Goal: Task Accomplishment & Management: Manage account settings

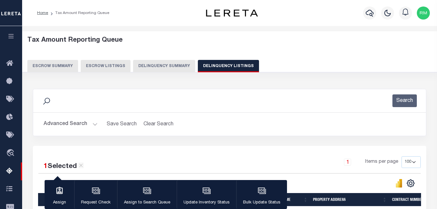
select select "100"
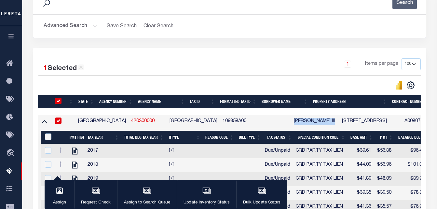
scroll to position [19, 0]
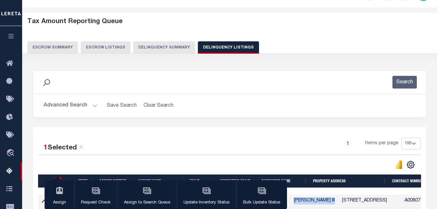
click at [83, 104] on button "Advanced Search" at bounding box center [71, 105] width 54 height 13
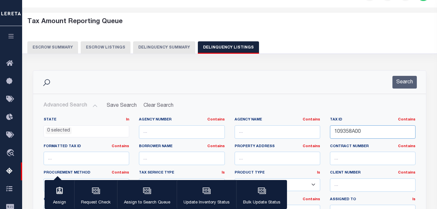
click at [370, 133] on input "109358A00" at bounding box center [372, 131] width 85 height 13
paste input "R000000957"
type input "R000000957"
click at [403, 85] on button "Search" at bounding box center [404, 82] width 24 height 13
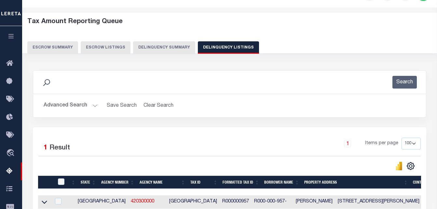
scroll to position [51, 0]
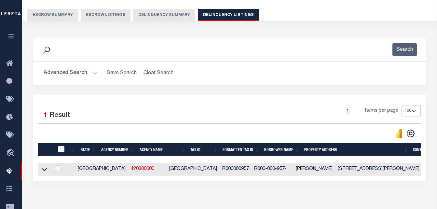
drag, startPoint x: 45, startPoint y: 170, endPoint x: 155, endPoint y: 111, distance: 124.2
click at [45, 170] on icon at bounding box center [45, 169] width 6 height 7
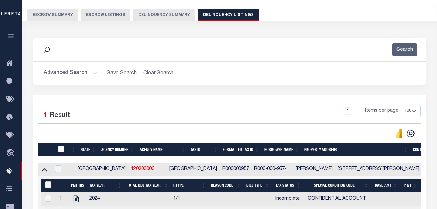
scroll to position [84, 0]
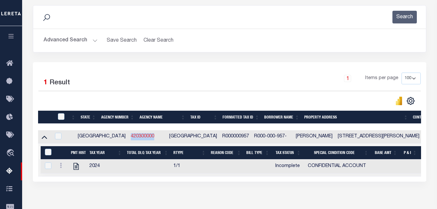
copy link "420300000"
drag, startPoint x: 128, startPoint y: 137, endPoint x: 315, endPoint y: 151, distance: 187.8
click at [128, 139] on td "420300000" at bounding box center [147, 136] width 38 height 13
checkbox input "true"
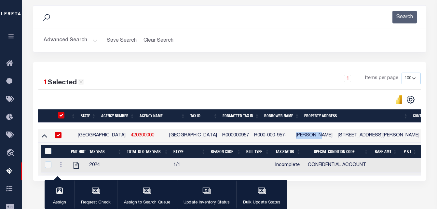
copy td "John Good"
drag, startPoint x: 291, startPoint y: 137, endPoint x: 263, endPoint y: 136, distance: 27.6
click at [293, 136] on td "John Good" at bounding box center [314, 135] width 42 height 13
checkbox input "false"
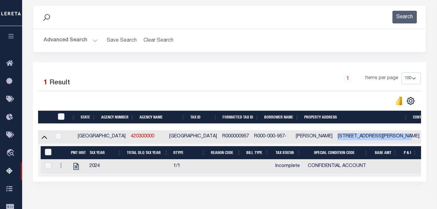
copy td "8242 COUNTY ROAD 241 CLYDE"
drag, startPoint x: 377, startPoint y: 137, endPoint x: 304, endPoint y: 136, distance: 73.1
click at [335, 136] on td "8242 COUNTY ROAD 241 CLYDE TX 795100000" at bounding box center [378, 136] width 87 height 13
checkbox input "true"
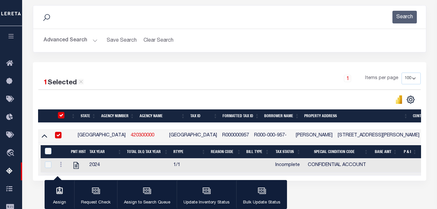
click at [57, 166] on td at bounding box center [61, 165] width 13 height 14
checkbox input "true"
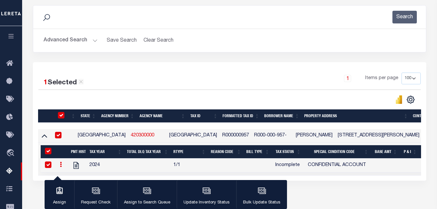
click at [59, 166] on link at bounding box center [60, 165] width 7 height 5
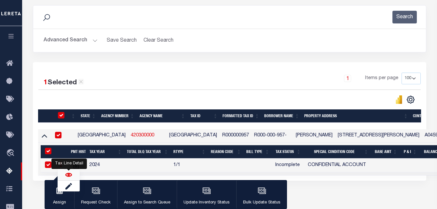
click at [69, 178] on img "" at bounding box center [68, 174] width 7 height 7
checkbox input "false"
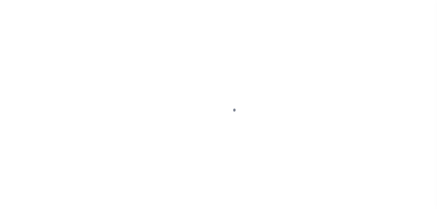
select select "INC"
select select "3"
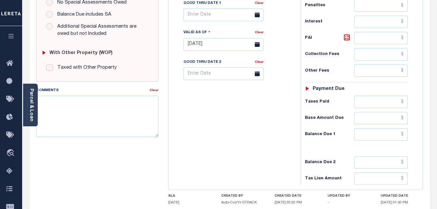
scroll to position [260, 0]
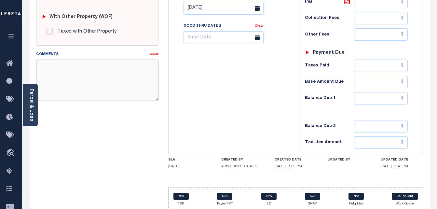
click at [106, 77] on textarea "Comments" at bounding box center [97, 79] width 123 height 41
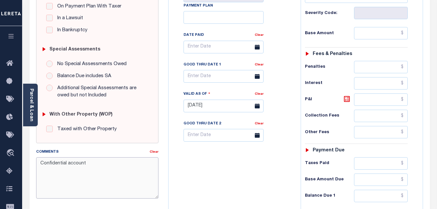
type textarea "Confidential account"
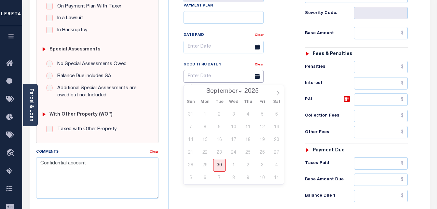
type input "[DATE]"
click at [217, 79] on input "text" at bounding box center [223, 76] width 80 height 13
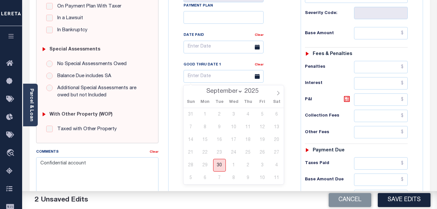
click at [219, 166] on span "30" at bounding box center [219, 165] width 13 height 13
type input "[DATE]"
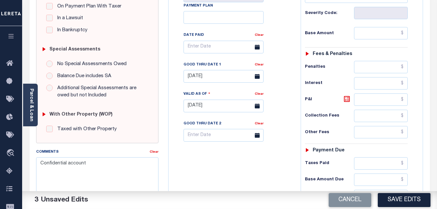
click at [410, 200] on button "Save Edits" at bounding box center [403, 200] width 53 height 14
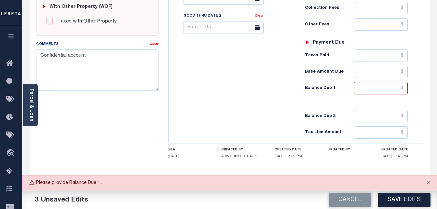
scroll to position [284, 0]
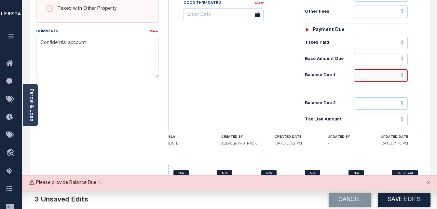
click at [375, 78] on input "text" at bounding box center [381, 75] width 54 height 12
type input "$0.00"
click at [397, 199] on button "Save Edits" at bounding box center [403, 200] width 53 height 14
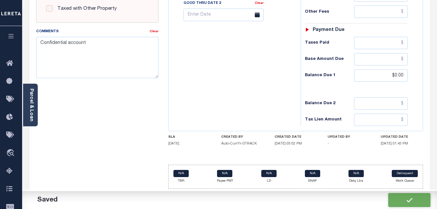
checkbox input "false"
type input "$0"
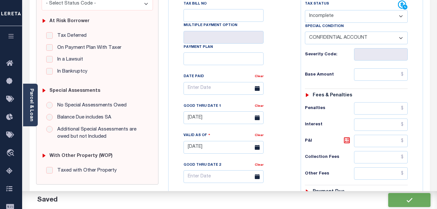
scroll to position [0, 0]
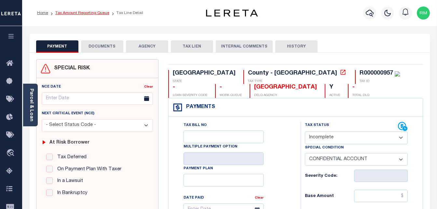
click at [94, 13] on link "Tax Amount Reporting Queue" at bounding box center [82, 13] width 54 height 4
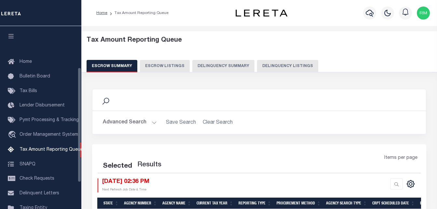
click at [273, 68] on button "Delinquency Listings" at bounding box center [287, 66] width 61 height 12
select select "100"
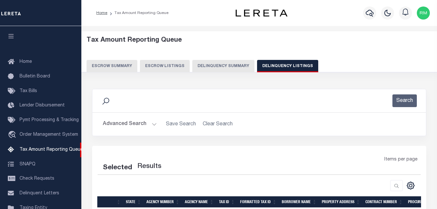
select select "100"
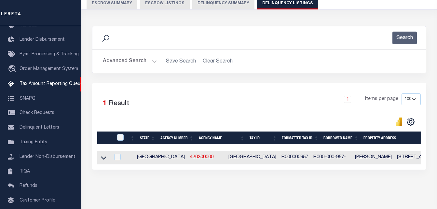
scroll to position [87, 0]
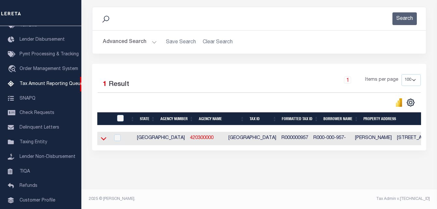
click at [102, 135] on icon at bounding box center [104, 138] width 6 height 7
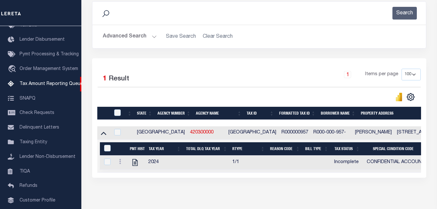
click at [121, 114] on div at bounding box center [117, 112] width 11 height 7
click at [116, 116] on div at bounding box center [117, 112] width 11 height 7
click at [117, 114] on input "checkbox" at bounding box center [117, 112] width 7 height 7
checkbox input "true"
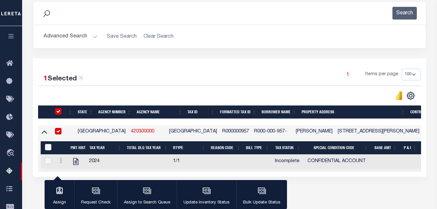
click at [46, 150] on input "&nbsp;" at bounding box center [48, 147] width 7 height 7
checkbox input "true"
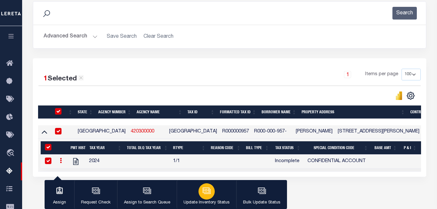
click at [198, 190] on div "button" at bounding box center [206, 191] width 16 height 16
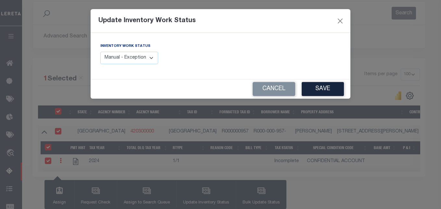
click at [143, 59] on select "Manual - Exception Pended - Awaiting Search Late Add Exception Completed" at bounding box center [129, 58] width 58 height 13
select select "4"
click at [100, 52] on select "Manual - Exception Pended - Awaiting Search Late Add Exception Completed" at bounding box center [129, 58] width 58 height 13
click at [327, 91] on button "Save" at bounding box center [323, 89] width 42 height 14
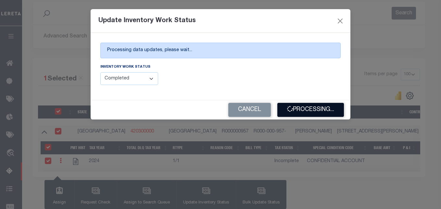
click at [319, 110] on button "Processing..." at bounding box center [311, 110] width 67 height 14
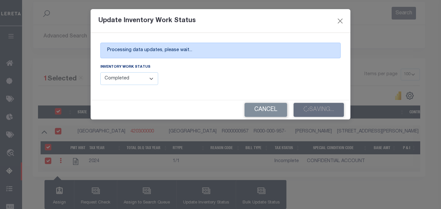
click at [317, 110] on div "Cancel Saving..." at bounding box center [221, 109] width 260 height 19
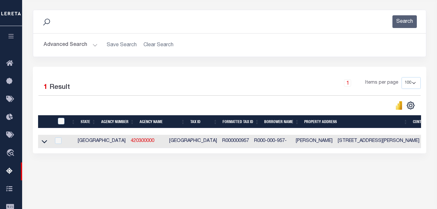
scroll to position [0, 0]
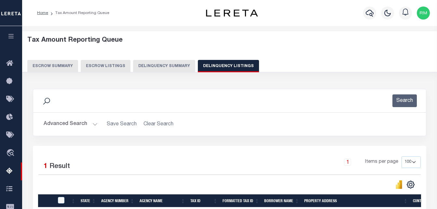
click at [73, 122] on button "Advanced Search" at bounding box center [71, 124] width 54 height 13
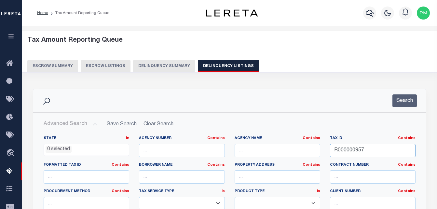
click at [352, 153] on input "R000000957" at bounding box center [372, 150] width 85 height 13
paste input "1168"
type input "R000001168"
click at [408, 101] on button "Search" at bounding box center [404, 100] width 24 height 13
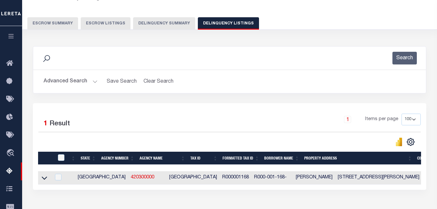
scroll to position [65, 0]
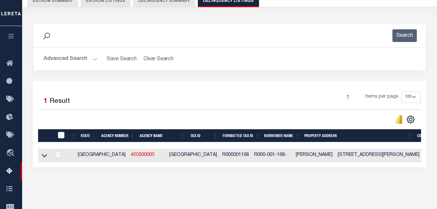
click at [43, 157] on icon at bounding box center [45, 155] width 6 height 3
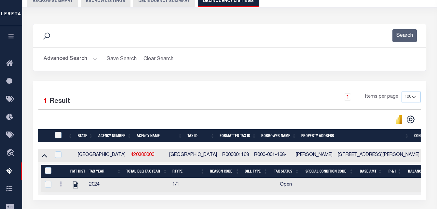
scroll to position [130, 0]
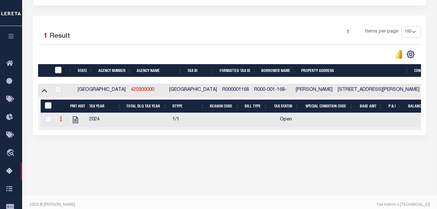
click at [60, 120] on icon at bounding box center [61, 118] width 2 height 5
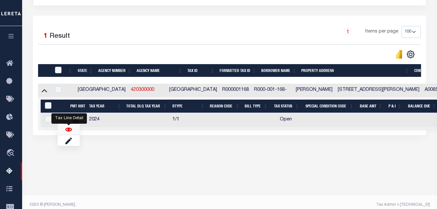
click at [65, 131] on img "" at bounding box center [68, 129] width 7 height 7
checkbox input "true"
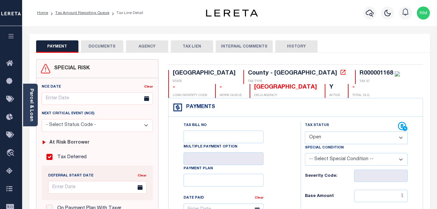
click at [321, 142] on select "- Select Status Code - Open Due/Unpaid Paid Incomplete No Tax Due Internal Refu…" at bounding box center [356, 137] width 103 height 13
select select "DUE"
click at [305, 132] on select "- Select Status Code - Open Due/Unpaid Paid Incomplete No Tax Due Internal Refu…" at bounding box center [356, 137] width 103 height 13
type input "[DATE]"
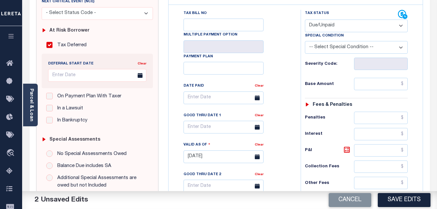
scroll to position [130, 0]
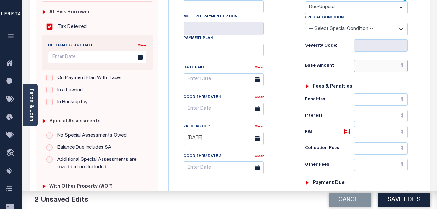
click at [364, 65] on input "text" at bounding box center [381, 65] width 54 height 12
paste input "682.44"
type input "$682.44"
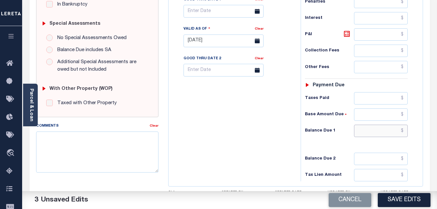
click at [373, 130] on input "text" at bounding box center [381, 131] width 54 height 12
paste input "705.19"
type input "$705.19"
click at [349, 34] on icon at bounding box center [347, 34] width 8 height 8
type input "$22.75"
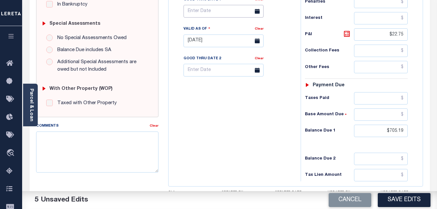
click at [215, 13] on input "text" at bounding box center [223, 11] width 80 height 13
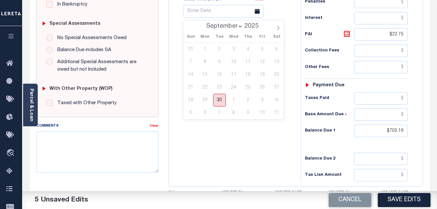
click at [217, 100] on span "30" at bounding box center [219, 100] width 13 height 13
type input "[DATE]"
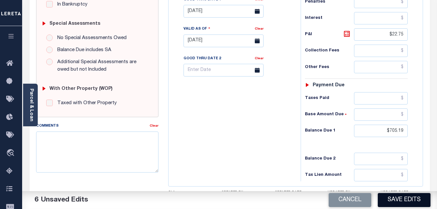
click at [398, 200] on button "Save Edits" at bounding box center [403, 200] width 53 height 14
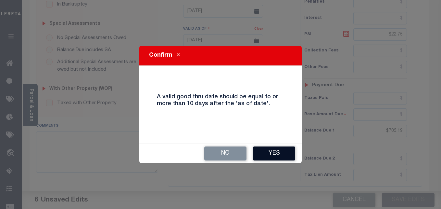
click at [271, 154] on button "Yes" at bounding box center [274, 153] width 42 height 14
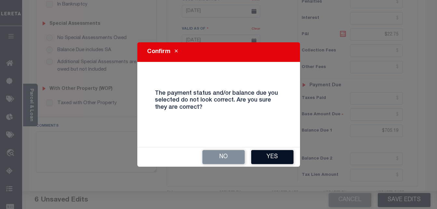
click at [269, 154] on button "Yes" at bounding box center [272, 157] width 42 height 14
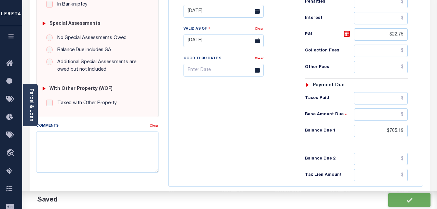
checkbox input "false"
type input "$682.44"
type input "$22.75"
type input "$705.19"
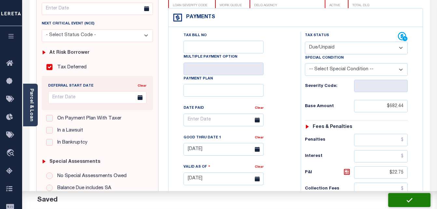
scroll to position [0, 0]
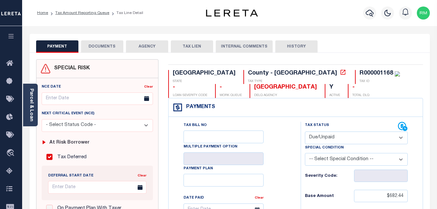
click at [98, 46] on button "DOCUMENTS" at bounding box center [102, 46] width 42 height 12
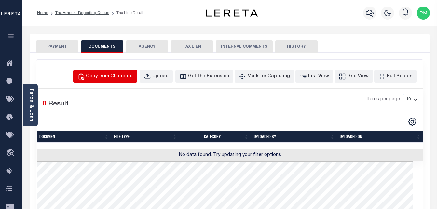
click at [121, 80] on button "Copy from Clipboard" at bounding box center [105, 76] width 64 height 13
select select "POP"
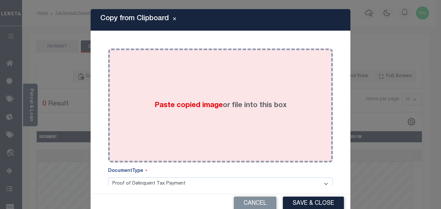
click at [149, 104] on div "Paste copied image or file into this box" at bounding box center [220, 105] width 215 height 104
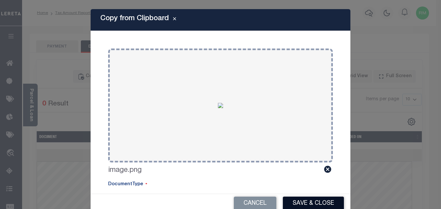
click at [303, 203] on button "Save & Close" at bounding box center [313, 203] width 61 height 14
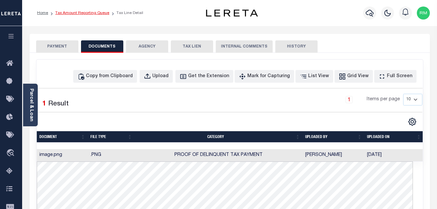
click at [81, 14] on link "Tax Amount Reporting Queue" at bounding box center [82, 13] width 54 height 4
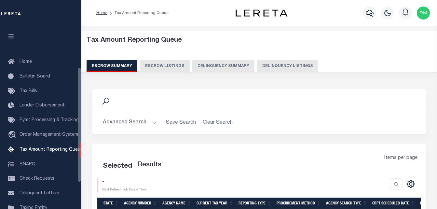
click at [290, 62] on button "Delinquency Listings" at bounding box center [287, 66] width 61 height 12
select select "100"
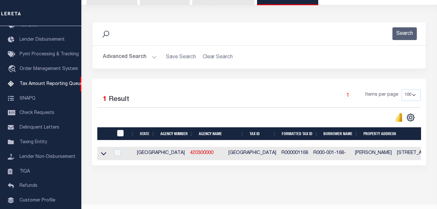
scroll to position [85, 0]
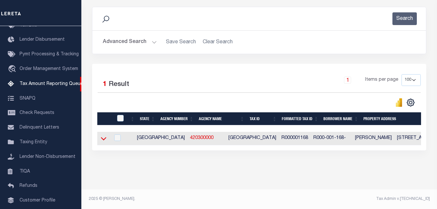
click at [105, 137] on icon at bounding box center [104, 138] width 6 height 3
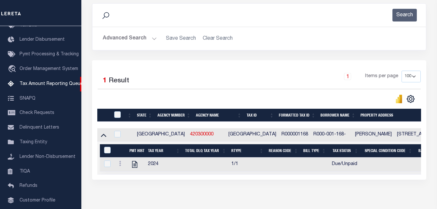
scroll to position [118, 0]
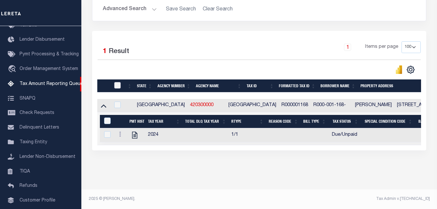
click at [119, 85] on input "checkbox" at bounding box center [117, 85] width 7 height 7
checkbox input "true"
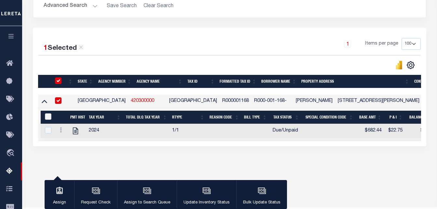
click at [47, 119] on input "&nbsp;" at bounding box center [48, 116] width 7 height 7
checkbox input "true"
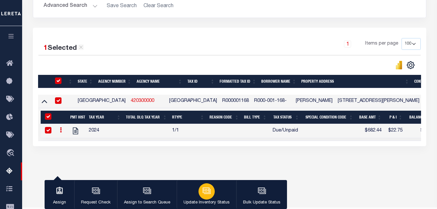
click at [207, 198] on div "button" at bounding box center [206, 191] width 16 height 16
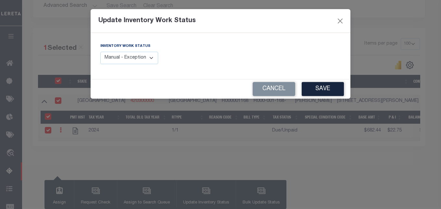
click at [152, 62] on select "Manual - Exception Pended - Awaiting Search Late Add Exception Completed" at bounding box center [129, 58] width 58 height 13
select select "4"
click at [100, 52] on select "Manual - Exception Pended - Awaiting Search Late Add Exception Completed" at bounding box center [129, 58] width 58 height 13
click at [316, 92] on button "Save" at bounding box center [323, 89] width 42 height 14
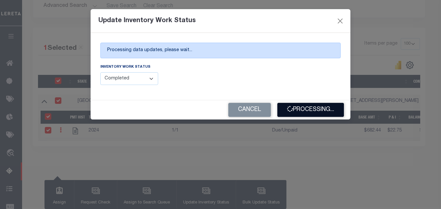
click at [305, 105] on button "Processing..." at bounding box center [311, 110] width 67 height 14
click at [305, 105] on div "Cancel Processing..." at bounding box center [221, 109] width 260 height 19
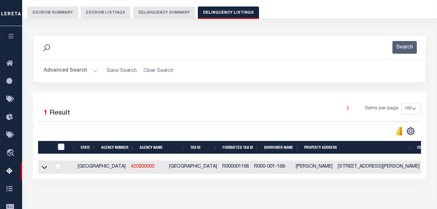
scroll to position [53, 0]
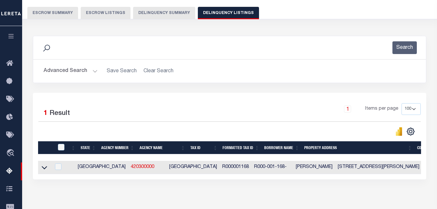
click at [78, 74] on button "Advanced Search" at bounding box center [71, 71] width 54 height 13
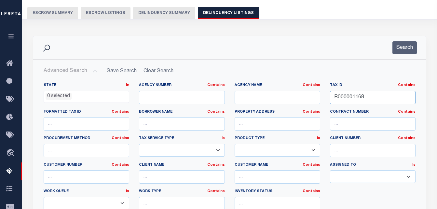
click at [393, 100] on input "R000001168" at bounding box center [372, 97] width 85 height 13
paste input "11071"
type input "R000011071"
click at [398, 51] on button "Search" at bounding box center [404, 47] width 24 height 13
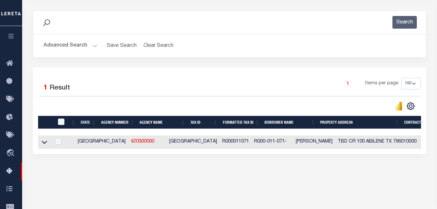
scroll to position [85, 0]
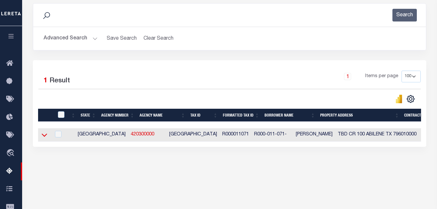
click at [44, 137] on icon at bounding box center [45, 135] width 6 height 3
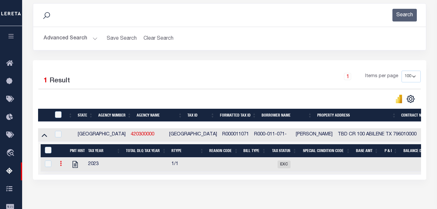
click at [60, 166] on icon at bounding box center [61, 163] width 2 height 5
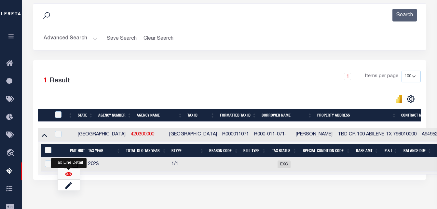
click at [68, 174] on img "" at bounding box center [68, 174] width 7 height 7
checkbox input "true"
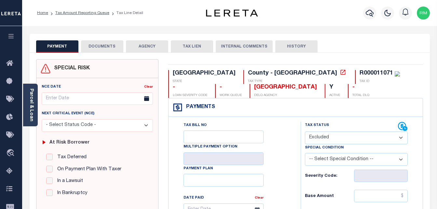
click at [326, 137] on select "- Select Status Code - Open Due/Unpaid Paid Incomplete No Tax Due Internal Refu…" at bounding box center [356, 137] width 103 height 13
select select "PYD"
click at [305, 132] on select "- Select Status Code - Open Due/Unpaid Paid Incomplete No Tax Due Internal Refu…" at bounding box center [356, 137] width 103 height 13
type input "[DATE]"
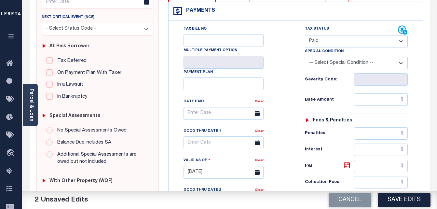
scroll to position [98, 0]
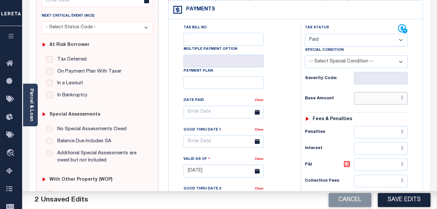
click at [366, 103] on input "text" at bounding box center [381, 98] width 54 height 12
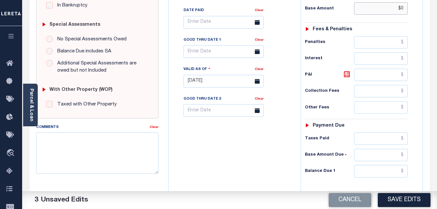
scroll to position [228, 0]
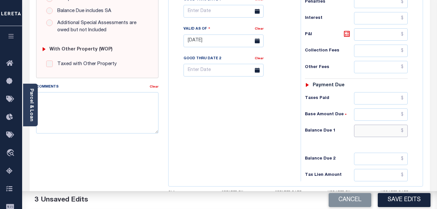
type input "$0.00"
click at [360, 130] on input "text" at bounding box center [381, 131] width 54 height 12
type input "$0.00"
click at [213, 14] on body "Home Tax Amount Reporting Queue Tax Line Detail" at bounding box center [218, 18] width 437 height 492
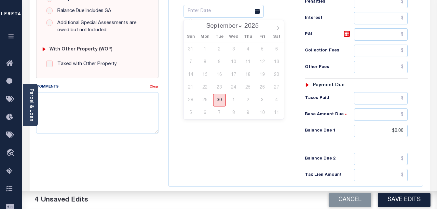
click at [219, 103] on span "30" at bounding box center [219, 100] width 13 height 13
type input "[DATE]"
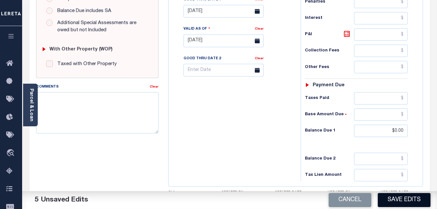
click at [394, 198] on button "Save Edits" at bounding box center [403, 200] width 53 height 14
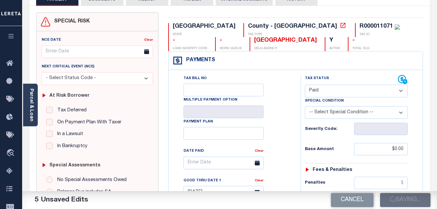
scroll to position [0, 0]
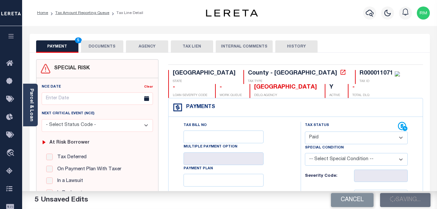
click at [105, 48] on button "DOCUMENTS" at bounding box center [102, 46] width 42 height 12
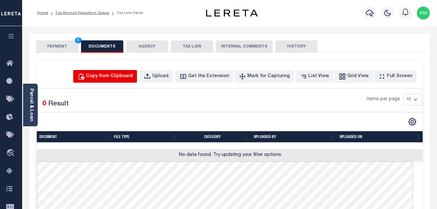
click at [111, 74] on div "Copy from Clipboard" at bounding box center [109, 76] width 47 height 7
select select "POP"
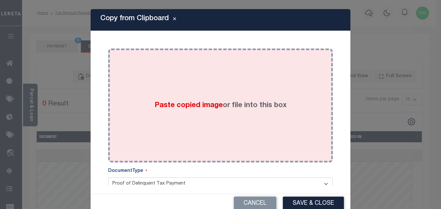
click at [210, 120] on div "Paste copied image or file into this box" at bounding box center [220, 105] width 215 height 104
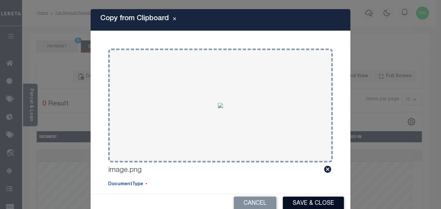
click at [299, 201] on button "Save & Close" at bounding box center [313, 203] width 61 height 14
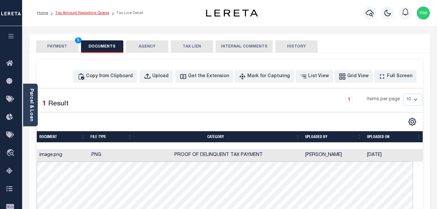
click at [85, 13] on link "Tax Amount Reporting Queue" at bounding box center [82, 13] width 54 height 4
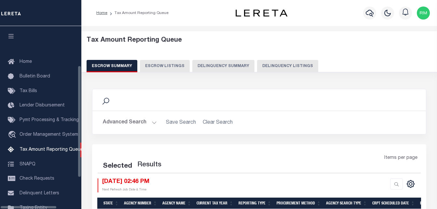
click at [281, 63] on button "Delinquency Listings" at bounding box center [287, 66] width 61 height 12
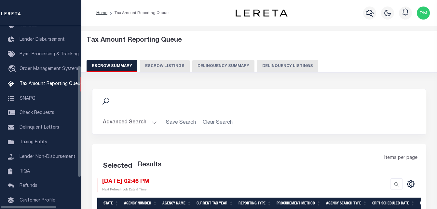
select select "100"
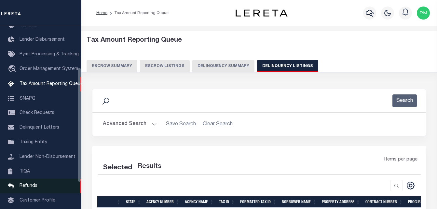
select select "100"
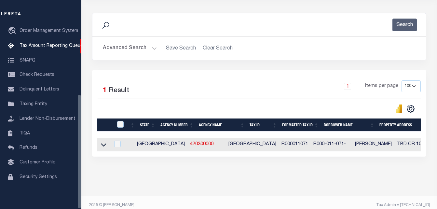
scroll to position [87, 0]
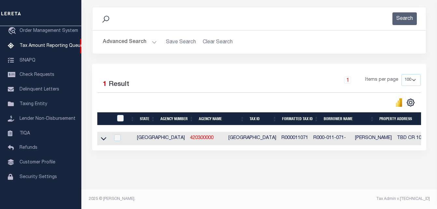
click at [104, 135] on icon at bounding box center [104, 138] width 6 height 7
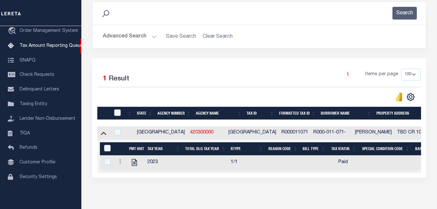
scroll to position [120, 0]
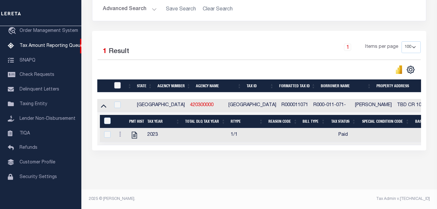
click at [117, 82] on input "checkbox" at bounding box center [117, 85] width 7 height 7
checkbox input "true"
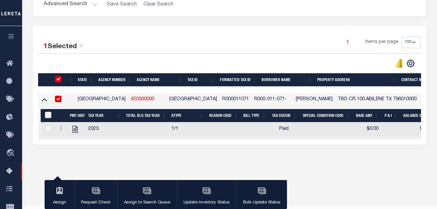
click at [47, 114] on input "&nbsp;" at bounding box center [48, 114] width 7 height 7
checkbox input "true"
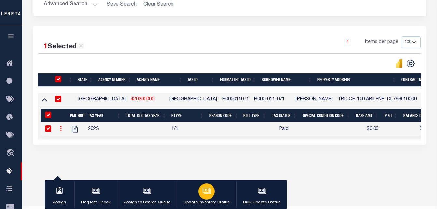
click at [204, 191] on icon "button" at bounding box center [205, 190] width 5 height 3
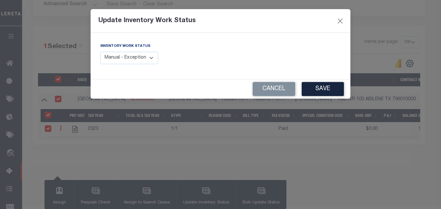
click at [138, 61] on select "Manual - Exception Pended - Awaiting Search Late Add Exception Completed" at bounding box center [129, 58] width 58 height 13
select select "4"
click at [100, 52] on select "Manual - Exception Pended - Awaiting Search Late Add Exception Completed" at bounding box center [129, 58] width 58 height 13
click at [306, 86] on button "Save" at bounding box center [323, 89] width 42 height 14
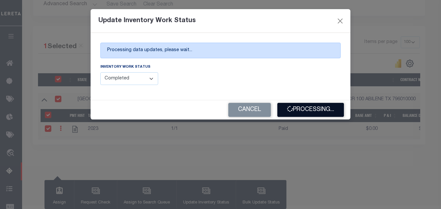
click at [321, 106] on button "Processing..." at bounding box center [311, 110] width 67 height 14
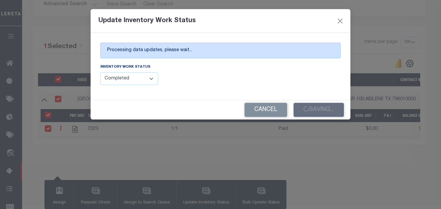
click at [314, 107] on div "Cancel Saving..." at bounding box center [221, 109] width 260 height 19
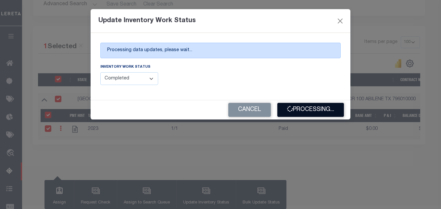
click at [313, 108] on button "Processing..." at bounding box center [311, 110] width 67 height 14
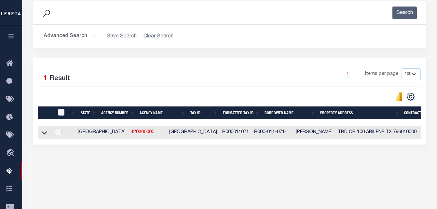
scroll to position [55, 0]
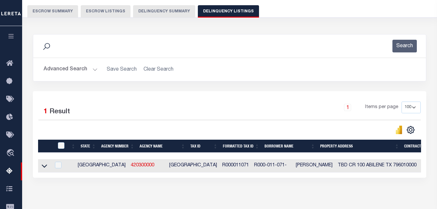
click at [79, 70] on button "Advanced Search" at bounding box center [71, 69] width 54 height 13
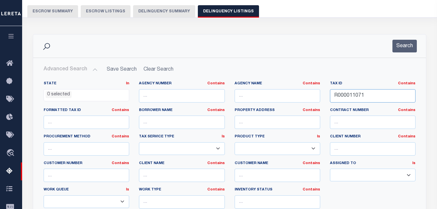
click at [350, 98] on input "R000011071" at bounding box center [372, 95] width 85 height 13
paste input "Z000011586"
type input "Z000011586"
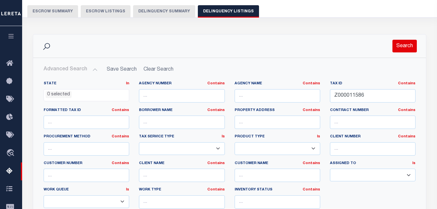
click at [405, 46] on button "Search" at bounding box center [404, 46] width 24 height 13
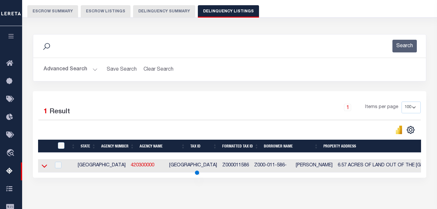
click at [43, 166] on icon at bounding box center [45, 165] width 6 height 3
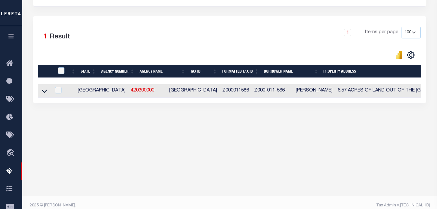
scroll to position [136, 0]
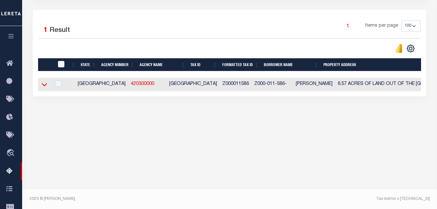
click at [47, 85] on icon at bounding box center [45, 84] width 6 height 7
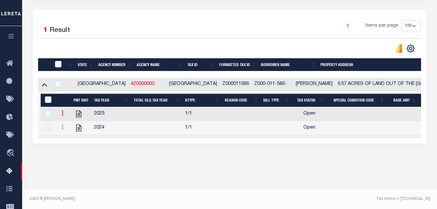
click at [62, 115] on icon at bounding box center [62, 112] width 2 height 5
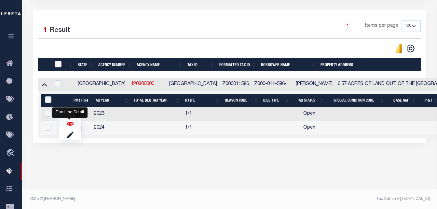
click at [68, 126] on img "" at bounding box center [70, 123] width 7 height 7
checkbox input "false"
checkbox input "true"
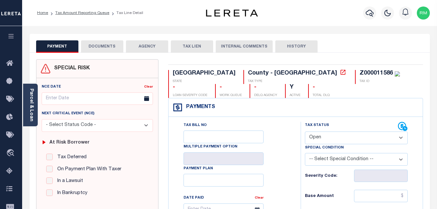
click at [331, 140] on select "- Select Status Code - Open Due/Unpaid Paid Incomplete No Tax Due Internal Refu…" at bounding box center [356, 137] width 103 height 13
select select "PYD"
click at [305, 132] on select "- Select Status Code - Open Due/Unpaid Paid Incomplete No Tax Due Internal Refu…" at bounding box center [356, 137] width 103 height 13
type input "[DATE]"
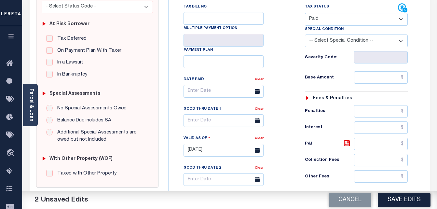
scroll to position [130, 0]
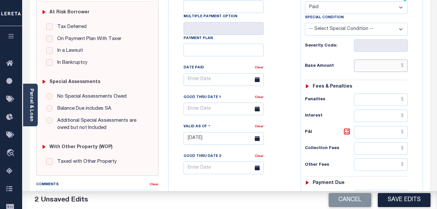
click at [371, 71] on input "text" at bounding box center [381, 65] width 54 height 12
type input "$0.00"
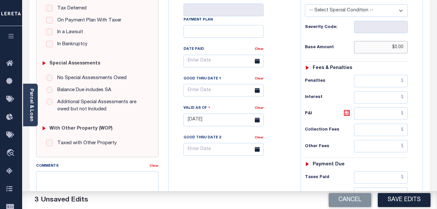
scroll to position [195, 0]
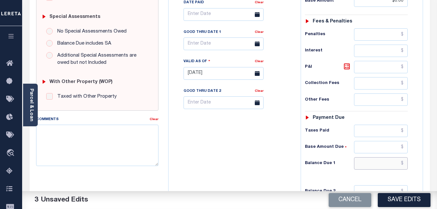
click at [368, 165] on input "text" at bounding box center [381, 163] width 54 height 12
type input "$0.00"
click at [214, 37] on div "Good Thru Date 1" at bounding box center [218, 33] width 71 height 9
click at [215, 44] on input "text" at bounding box center [223, 43] width 80 height 13
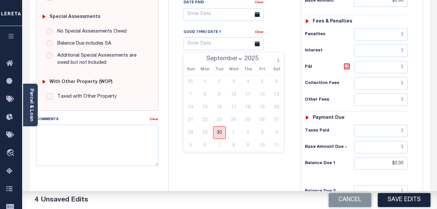
click at [218, 135] on span "30" at bounding box center [219, 132] width 13 height 13
type input "[DATE]"
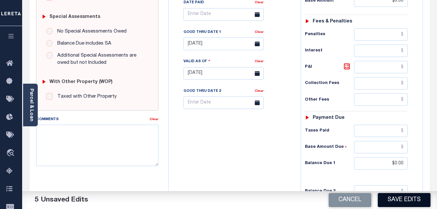
click at [401, 198] on button "Save Edits" at bounding box center [403, 200] width 53 height 14
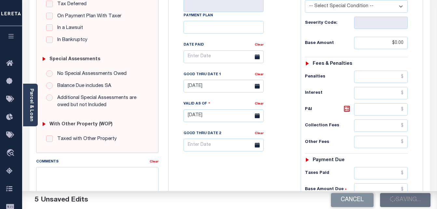
scroll to position [0, 0]
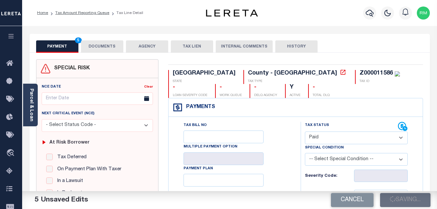
checkbox input "false"
type input "$0"
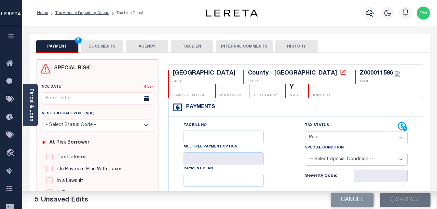
type input "$0"
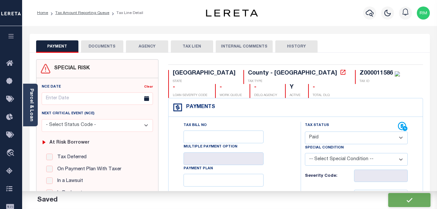
click at [112, 45] on button "DOCUMENTS" at bounding box center [102, 46] width 42 height 12
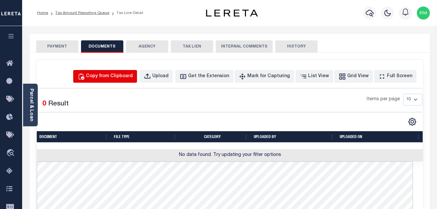
click at [96, 71] on button "Copy from Clipboard" at bounding box center [105, 76] width 64 height 13
select select "POP"
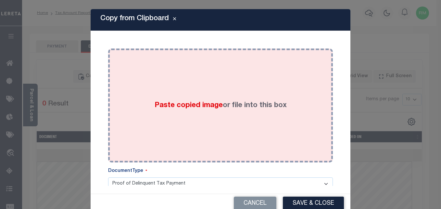
click at [171, 98] on div "Paste copied image or file into this box" at bounding box center [220, 105] width 215 height 104
click at [212, 130] on div "Paste copied image or file into this box" at bounding box center [220, 105] width 215 height 104
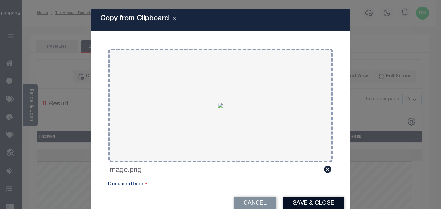
click at [309, 204] on button "Save & Close" at bounding box center [313, 203] width 61 height 14
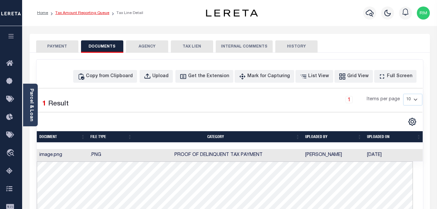
click at [78, 13] on link "Tax Amount Reporting Queue" at bounding box center [82, 13] width 54 height 4
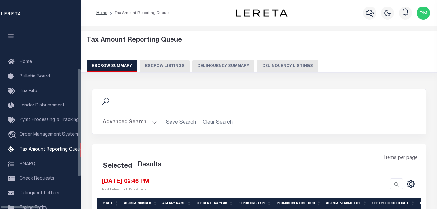
click at [271, 65] on button "Delinquency Listings" at bounding box center [287, 66] width 61 height 12
select select "100"
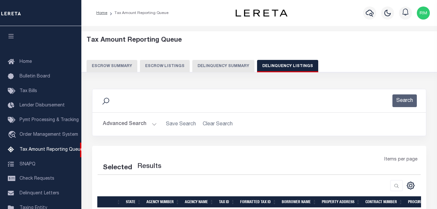
scroll to position [66, 0]
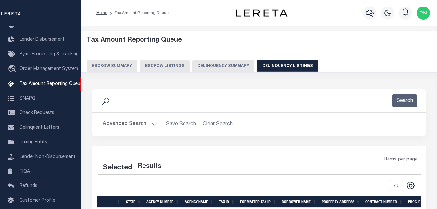
select select "100"
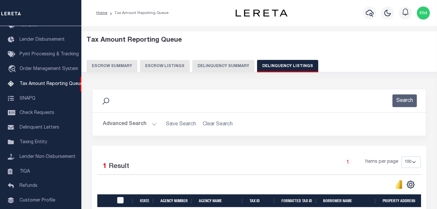
scroll to position [81, 0]
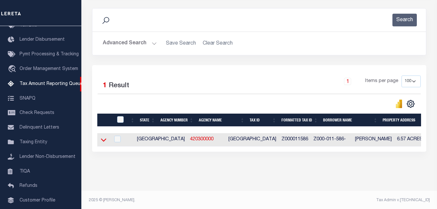
click at [106, 141] on icon at bounding box center [104, 139] width 6 height 3
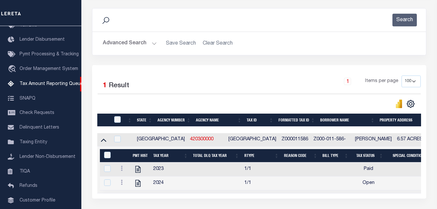
scroll to position [120, 0]
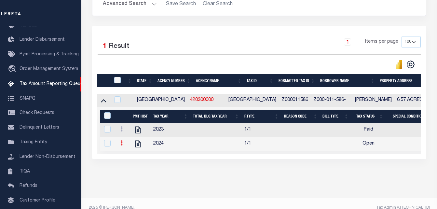
click at [121, 144] on icon at bounding box center [122, 142] width 2 height 5
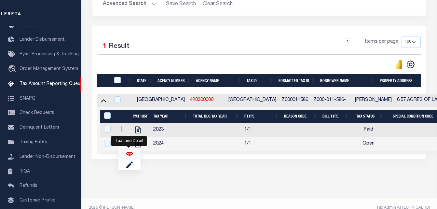
click at [129, 155] on img "" at bounding box center [129, 153] width 7 height 7
checkbox input "true"
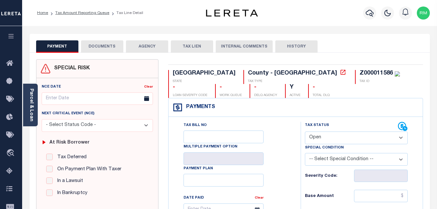
click at [331, 138] on select "- Select Status Code - Open Due/Unpaid Paid Incomplete No Tax Due Internal Refu…" at bounding box center [356, 137] width 103 height 13
select select "PYD"
click at [305, 132] on select "- Select Status Code - Open Due/Unpaid Paid Incomplete No Tax Due Internal Refu…" at bounding box center [356, 137] width 103 height 13
type input "[DATE]"
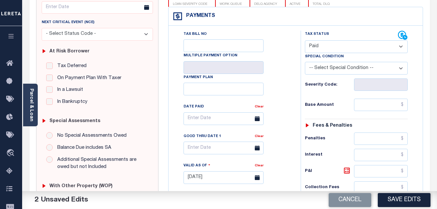
scroll to position [163, 0]
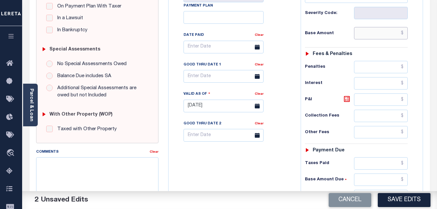
click at [378, 32] on input "text" at bounding box center [381, 33] width 54 height 12
type input "$0.00"
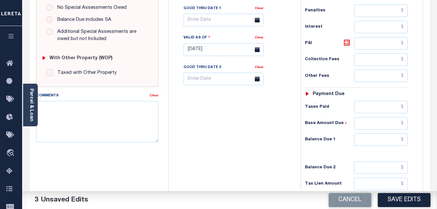
scroll to position [260, 0]
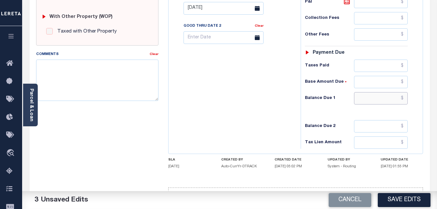
click at [366, 96] on input "text" at bounding box center [381, 98] width 54 height 12
type input "$0.00"
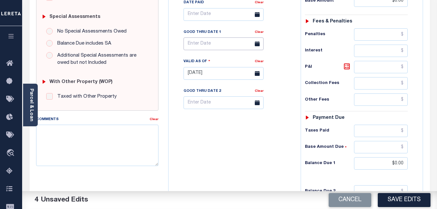
click at [217, 50] on input "text" at bounding box center [223, 43] width 80 height 13
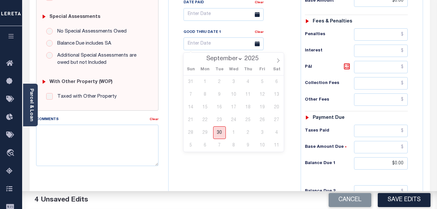
click at [224, 134] on span "30" at bounding box center [219, 132] width 13 height 13
type input "[DATE]"
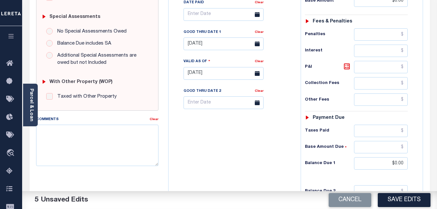
drag, startPoint x: 419, startPoint y: 200, endPoint x: 305, endPoint y: 140, distance: 129.1
click at [419, 200] on button "Save Edits" at bounding box center [403, 200] width 53 height 14
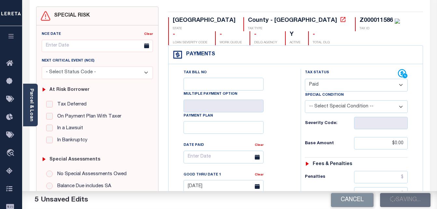
scroll to position [0, 0]
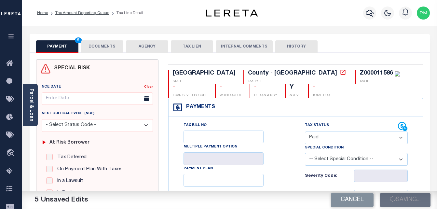
checkbox input "false"
type input "$0"
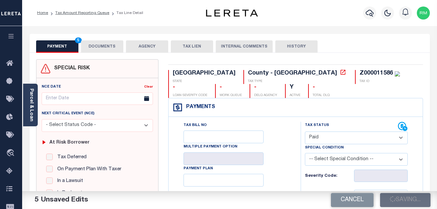
type input "$0"
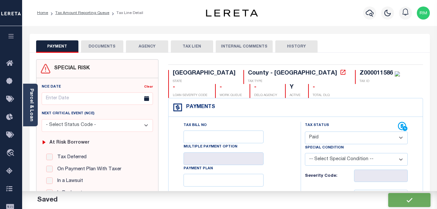
click at [100, 47] on button "DOCUMENTS" at bounding box center [102, 46] width 42 height 12
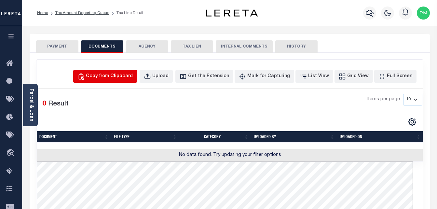
click at [128, 77] on div "Copy from Clipboard" at bounding box center [109, 76] width 47 height 7
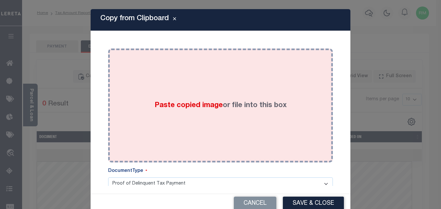
click at [213, 131] on div "Paste copied image or file into this box" at bounding box center [220, 105] width 215 height 104
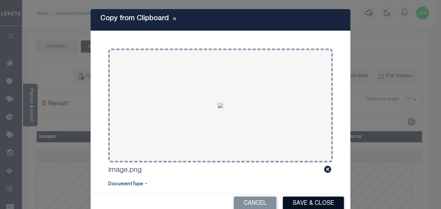
click at [312, 202] on button "Save & Close" at bounding box center [313, 203] width 61 height 14
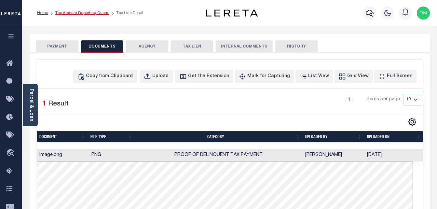
click at [93, 13] on link "Tax Amount Reporting Queue" at bounding box center [82, 13] width 54 height 4
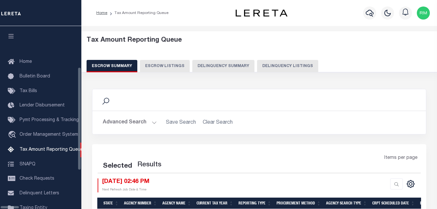
click at [257, 67] on button "Delinquency Listings" at bounding box center [287, 66] width 61 height 12
select select "100"
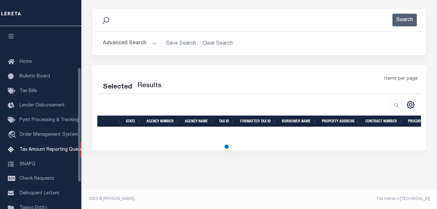
scroll to position [66, 0]
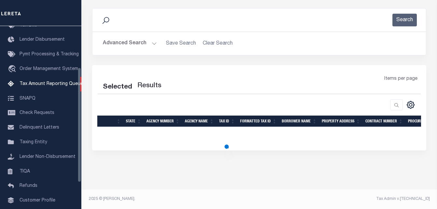
select select "100"
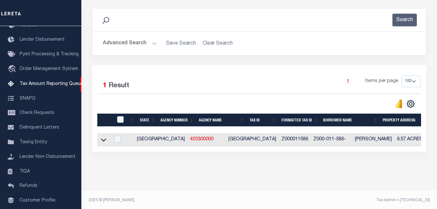
scroll to position [81, 0]
click at [105, 140] on icon at bounding box center [104, 139] width 6 height 7
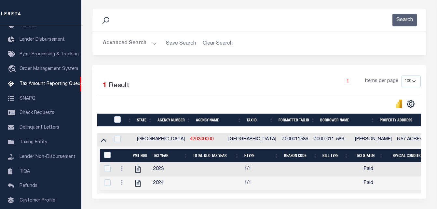
scroll to position [120, 0]
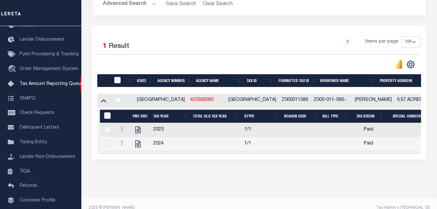
click at [115, 83] on input "checkbox" at bounding box center [117, 80] width 7 height 7
checkbox input "true"
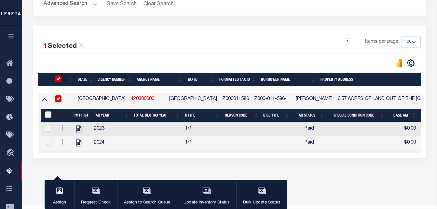
click at [48, 116] on input "&nbsp;" at bounding box center [48, 114] width 7 height 7
checkbox input "true"
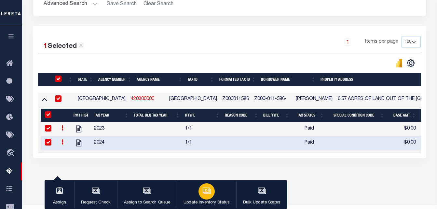
click at [203, 192] on icon "button" at bounding box center [206, 189] width 7 height 5
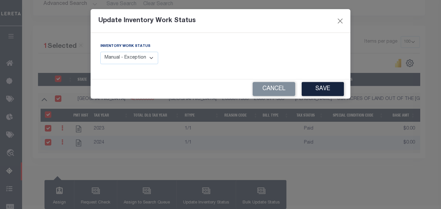
click at [124, 59] on select "Manual - Exception Pended - Awaiting Search Late Add Exception Completed" at bounding box center [129, 58] width 58 height 13
select select "4"
click at [100, 52] on select "Manual - Exception Pended - Awaiting Search Late Add Exception Completed" at bounding box center [129, 58] width 58 height 13
click at [317, 86] on button "Save" at bounding box center [323, 89] width 42 height 14
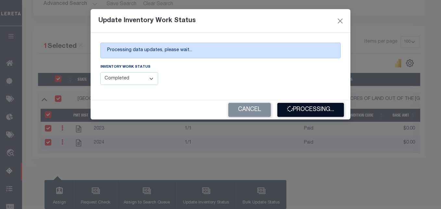
click at [304, 113] on button "Processing..." at bounding box center [311, 110] width 67 height 14
click at [304, 113] on div "Cancel Processing..." at bounding box center [221, 109] width 260 height 19
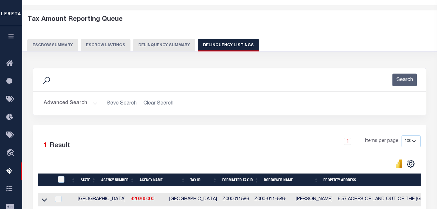
scroll to position [0, 0]
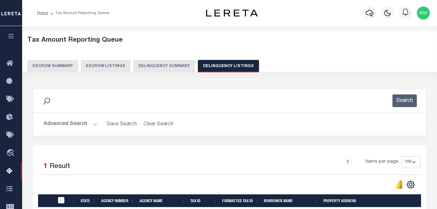
click at [79, 129] on button "Advanced Search" at bounding box center [71, 124] width 54 height 13
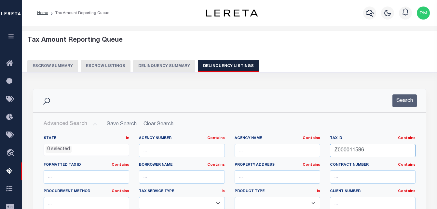
click at [356, 153] on input "Z000011586" at bounding box center [372, 150] width 85 height 13
paste input "000000155374"
type input "000000155374"
click at [404, 97] on button "Search" at bounding box center [404, 100] width 24 height 13
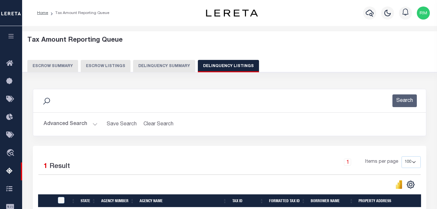
scroll to position [130, 0]
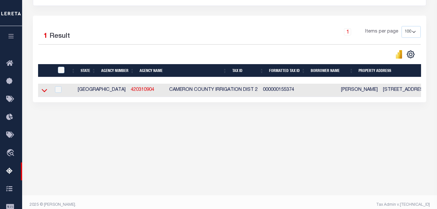
click at [44, 92] on icon at bounding box center [45, 90] width 6 height 3
drag, startPoint x: 127, startPoint y: 92, endPoint x: 97, endPoint y: 92, distance: 29.6
copy tr "420310904"
drag, startPoint x: 151, startPoint y: 181, endPoint x: 148, endPoint y: 146, distance: 35.3
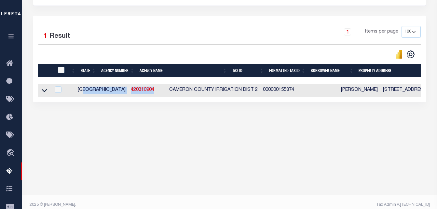
click at [151, 181] on body "Home Tax Amount Reporting Queue Profile" at bounding box center [218, 42] width 437 height 345
copy link "420310904"
drag, startPoint x: 125, startPoint y: 90, endPoint x: 99, endPoint y: 91, distance: 26.4
click at [128, 91] on td "420310904" at bounding box center [147, 90] width 38 height 13
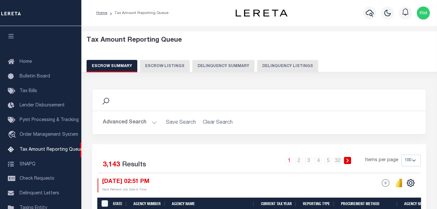
click at [278, 60] on button "Delinquency Listings" at bounding box center [287, 66] width 61 height 12
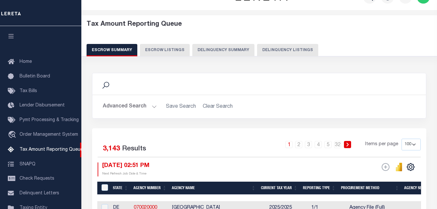
select select "100"
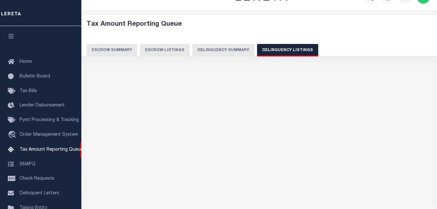
scroll to position [103, 0]
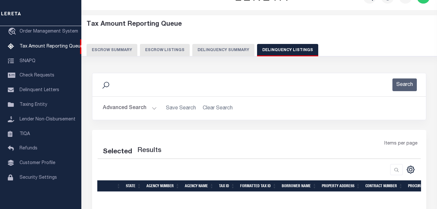
select select "100"
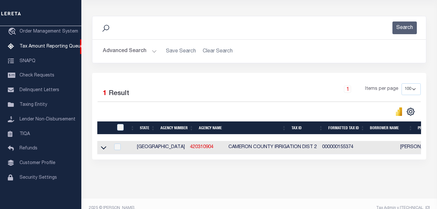
scroll to position [87, 0]
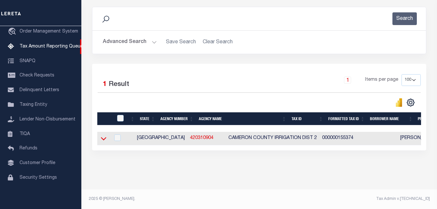
click at [103, 135] on icon at bounding box center [104, 138] width 6 height 7
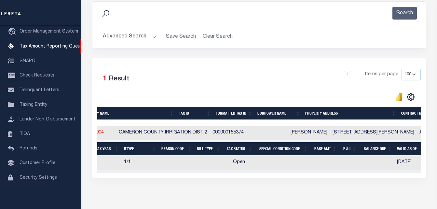
scroll to position [0, 112]
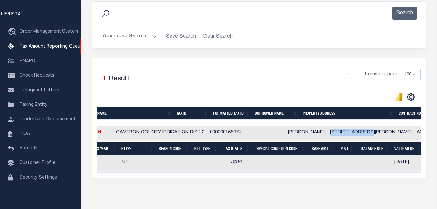
drag, startPoint x: 347, startPoint y: 134, endPoint x: 305, endPoint y: 135, distance: 42.6
click at [327, 135] on td "[STREET_ADDRESS][PERSON_NAME]" at bounding box center [370, 132] width 87 height 13
checkbox input "true"
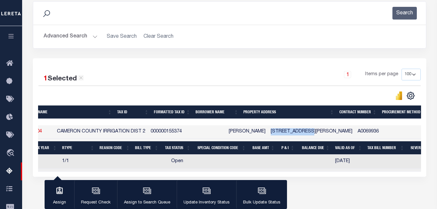
copy td "[PERSON_NAME]"
drag, startPoint x: 242, startPoint y: 133, endPoint x: 222, endPoint y: 132, distance: 19.5
click at [226, 132] on td "[PERSON_NAME]" at bounding box center [247, 131] width 42 height 13
checkbox input "false"
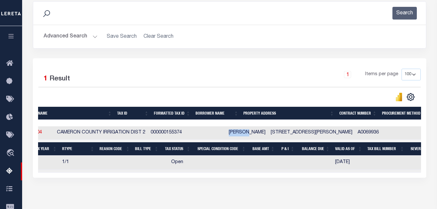
copy tr "[PERSON_NAME]"
drag, startPoint x: 219, startPoint y: 134, endPoint x: 194, endPoint y: 134, distance: 25.0
click at [194, 134] on tr "TX 420310904 [GEOGRAPHIC_DATA] IRRIGATION DIST 2 000000155374 [PERSON_NAME] [ST…" at bounding box center [381, 132] width 910 height 13
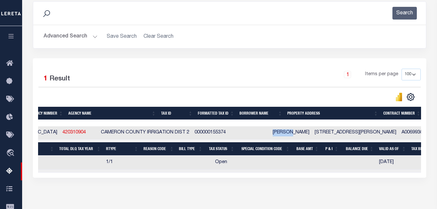
scroll to position [0, 25]
